Goal: Navigation & Orientation: Find specific page/section

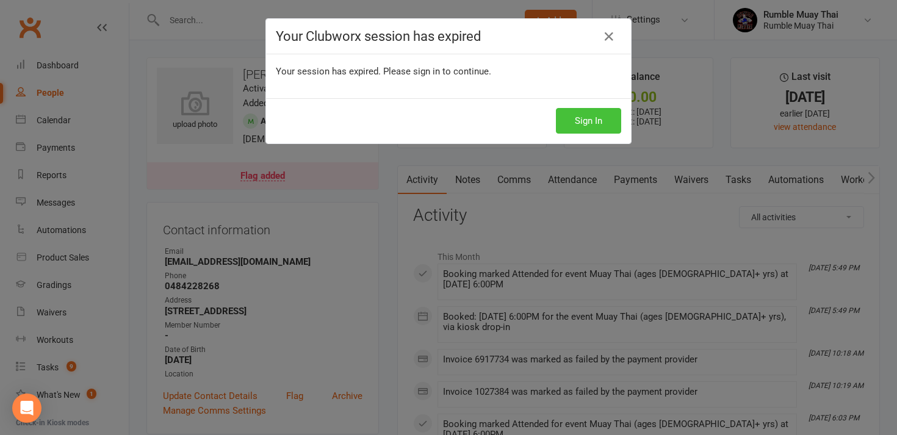
click at [572, 129] on button "Sign In" at bounding box center [588, 121] width 65 height 26
click at [579, 120] on button "Sign In" at bounding box center [588, 121] width 65 height 26
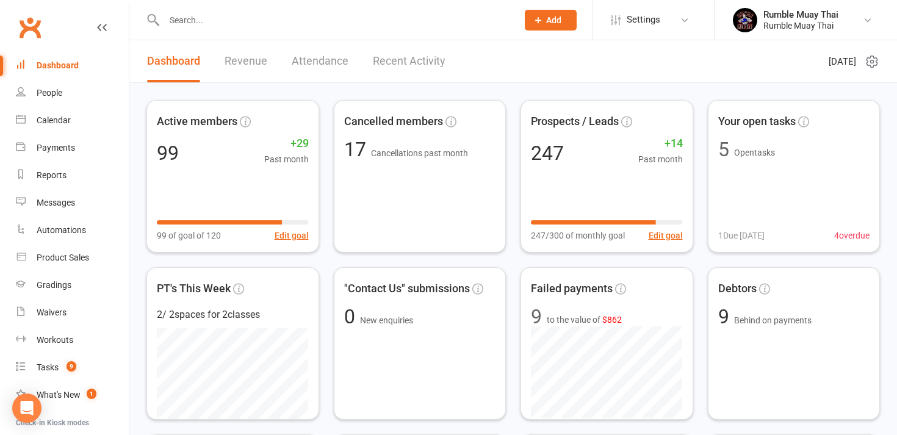
click at [50, 94] on div "People" at bounding box center [50, 93] width 26 height 10
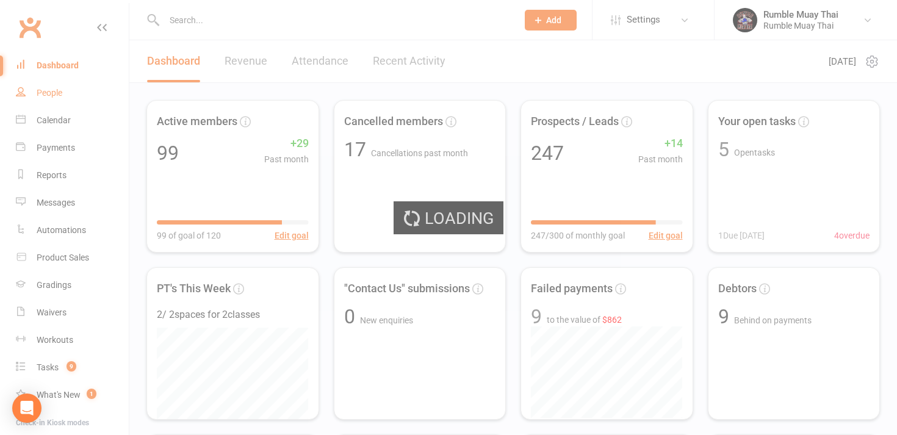
click at [50, 94] on div "Loading" at bounding box center [448, 217] width 897 height 435
select select "100"
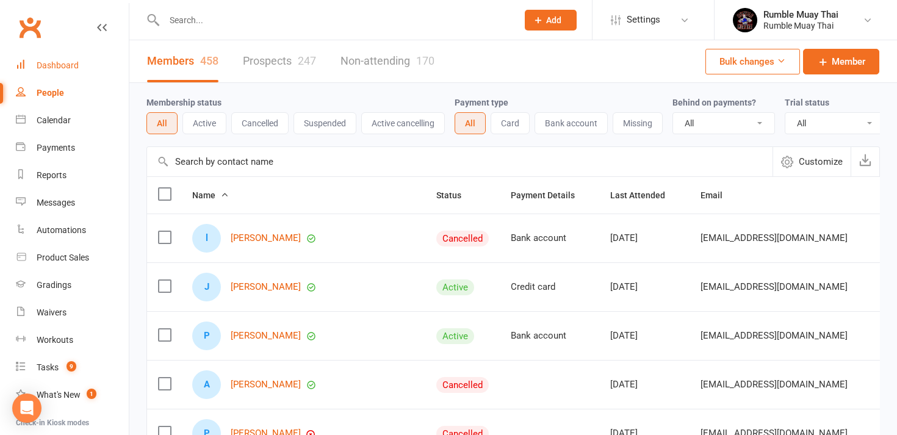
click at [50, 66] on div "Dashboard" at bounding box center [58, 65] width 42 height 10
